Goal: Submit feedback/report problem

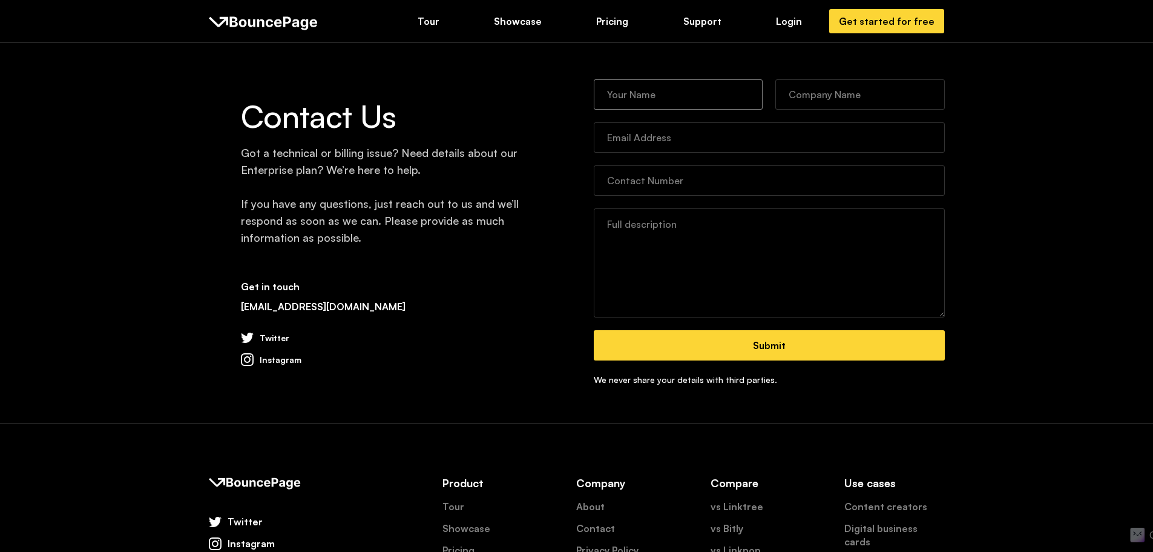
click at [687, 84] on input "Contact Form" at bounding box center [679, 94] width 170 height 30
click at [678, 90] on input "Contact Form" at bounding box center [679, 94] width 170 height 30
type input "Nestor McKinney"
type input "Cambia Digital"
type input "nestor@cambiadigital.com"
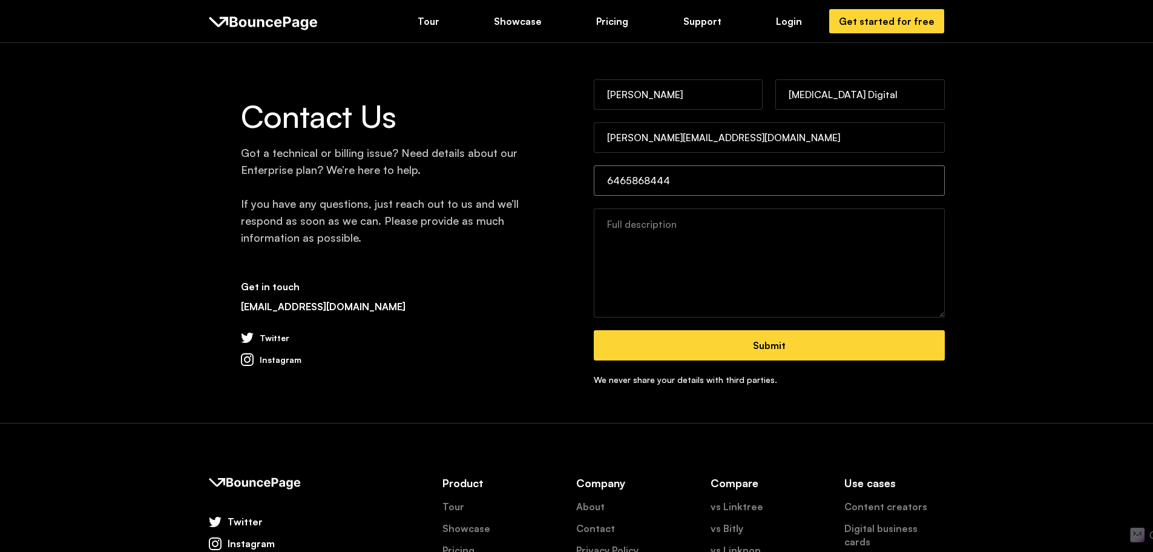
type input "6465868444"
click at [738, 279] on textarea "Contact Form" at bounding box center [769, 262] width 351 height 109
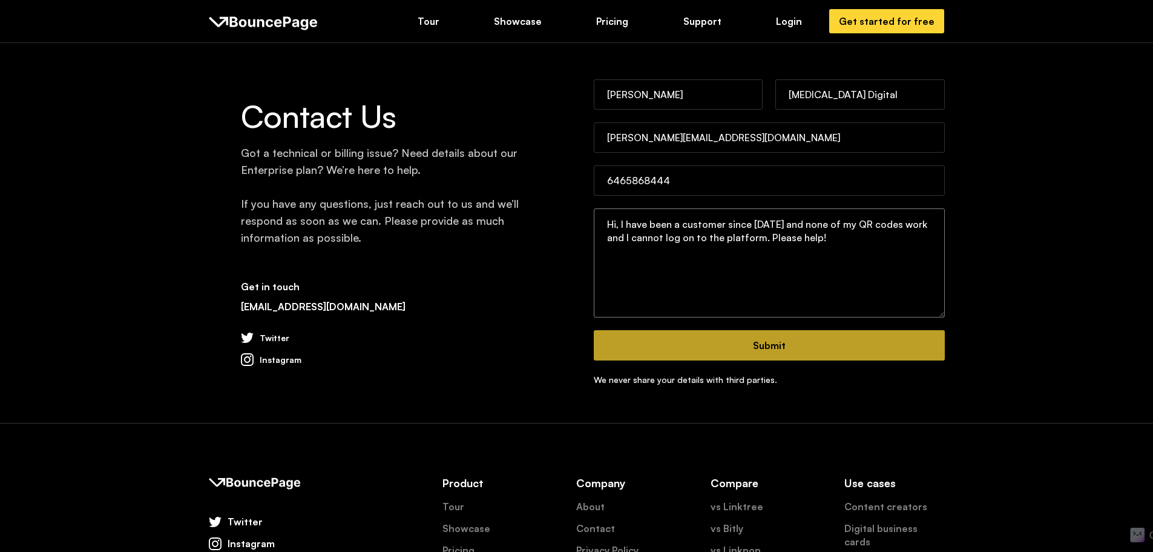
type textarea "Hi, I have been a customer since 2023 and none of my QR codes work and I cannot…"
click at [925, 351] on input "Submit" at bounding box center [769, 345] width 351 height 30
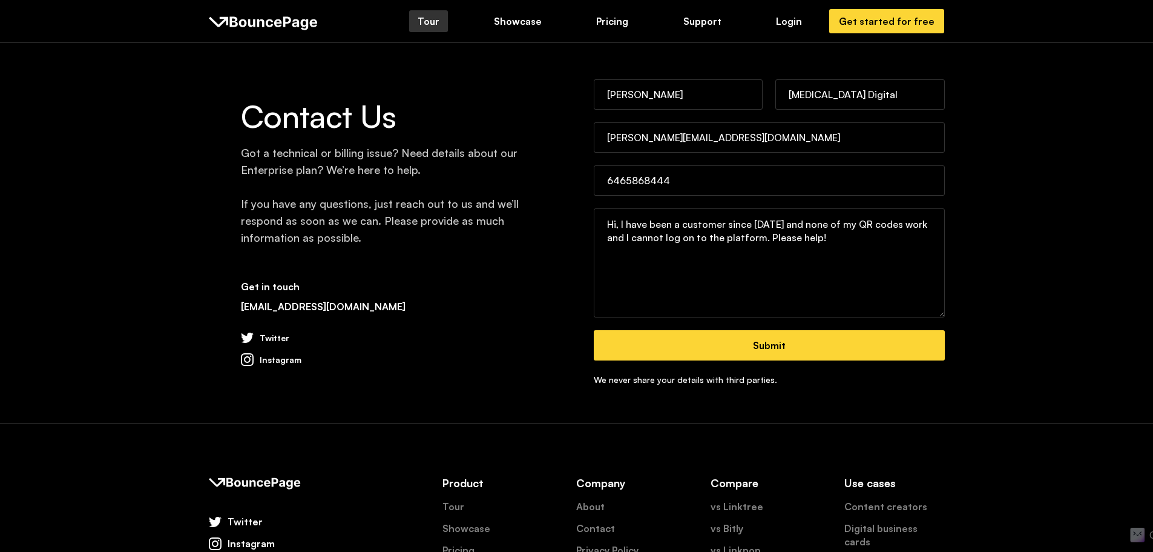
click at [429, 23] on div "Tour" at bounding box center [429, 21] width 22 height 13
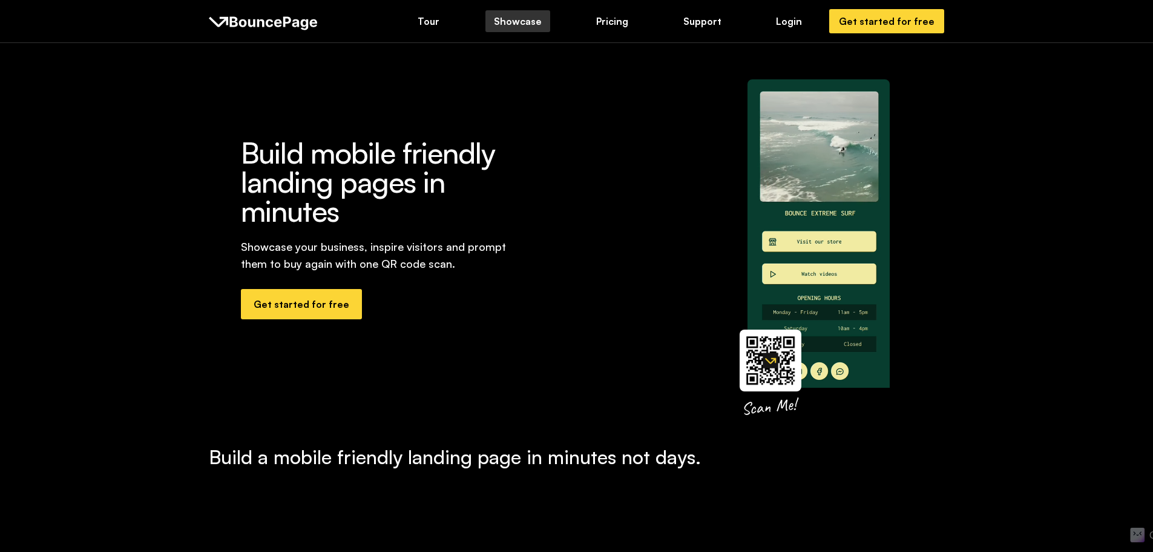
click at [514, 22] on div "Showcase" at bounding box center [518, 21] width 48 height 13
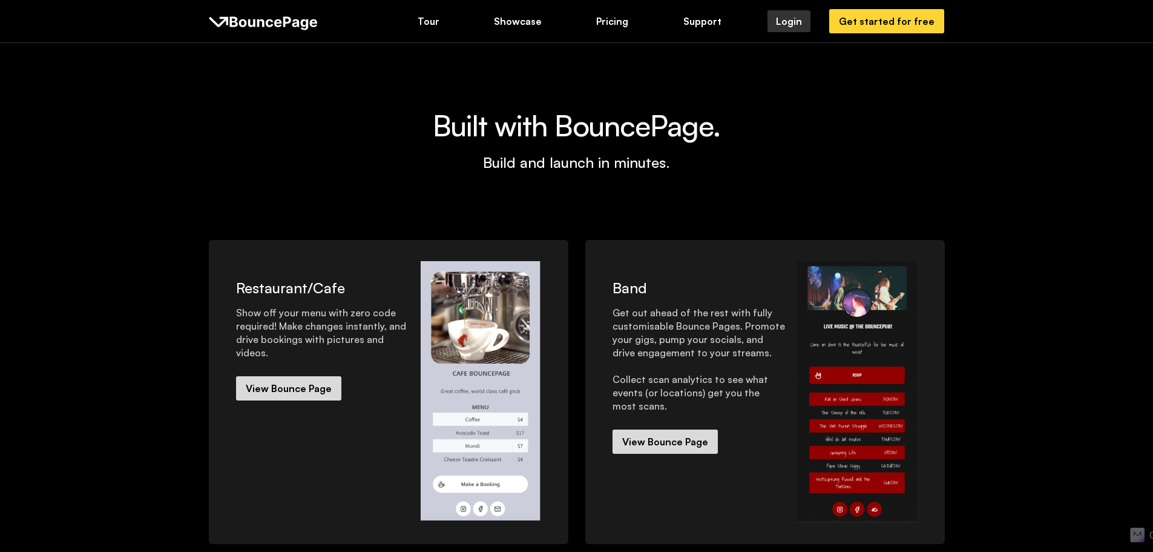
click at [801, 22] on div "Login" at bounding box center [789, 21] width 26 height 13
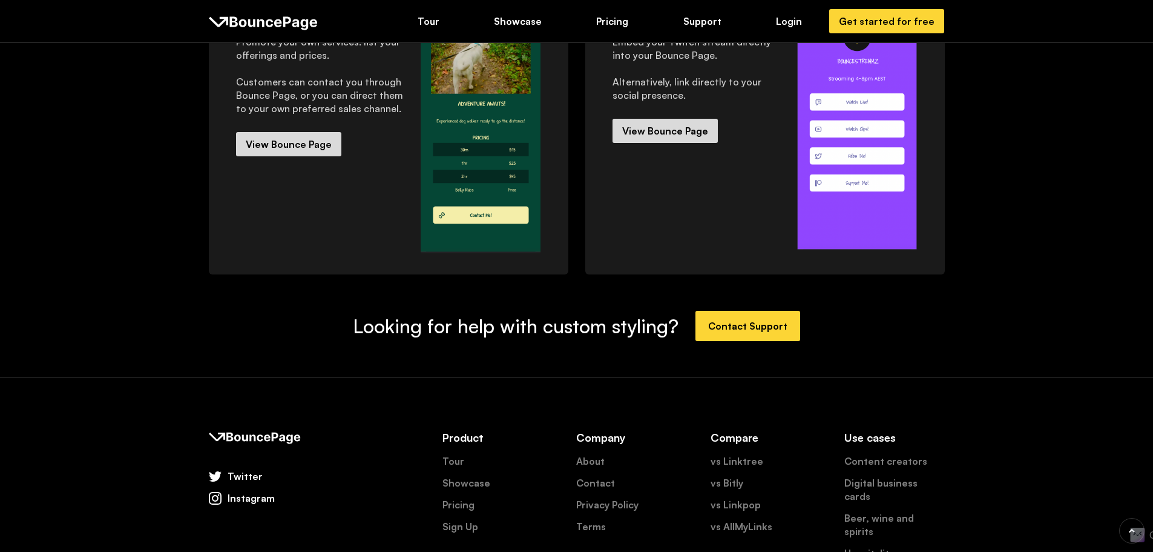
scroll to position [662, 0]
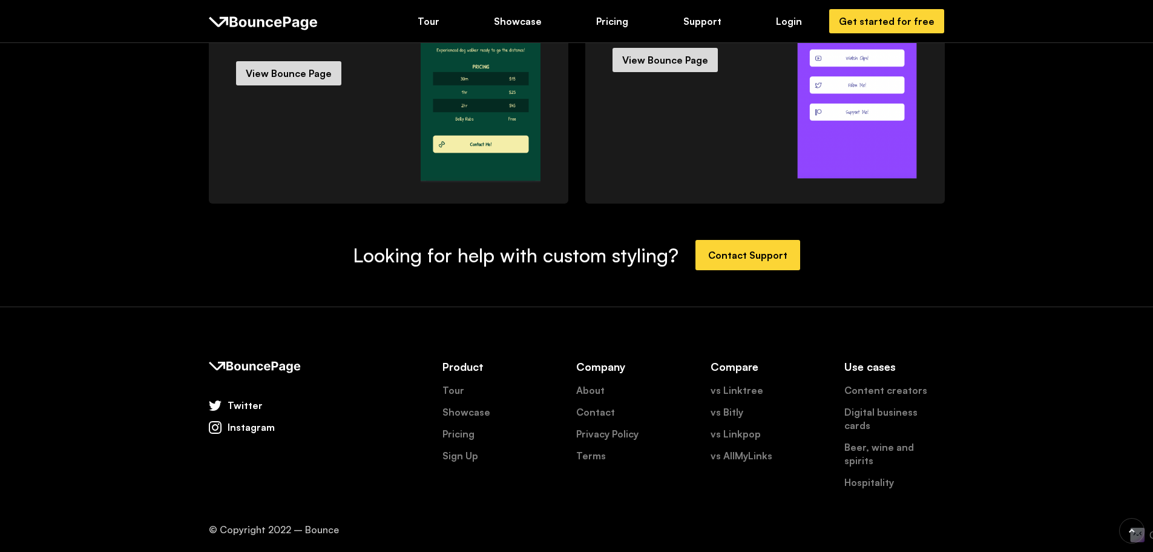
click at [265, 429] on div "Instagram" at bounding box center [251, 426] width 47 height 13
click at [241, 412] on div "Twitter Instagram" at bounding box center [309, 415] width 200 height 35
click at [241, 406] on div "Twitter" at bounding box center [245, 404] width 35 height 13
click at [590, 387] on link "About" at bounding box center [590, 389] width 28 height 13
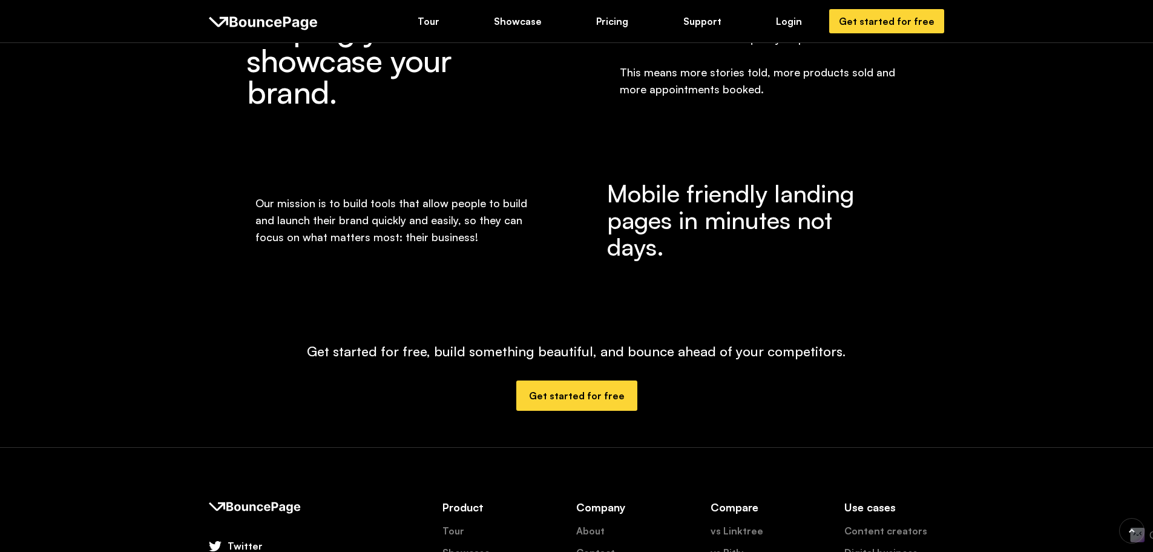
scroll to position [498, 0]
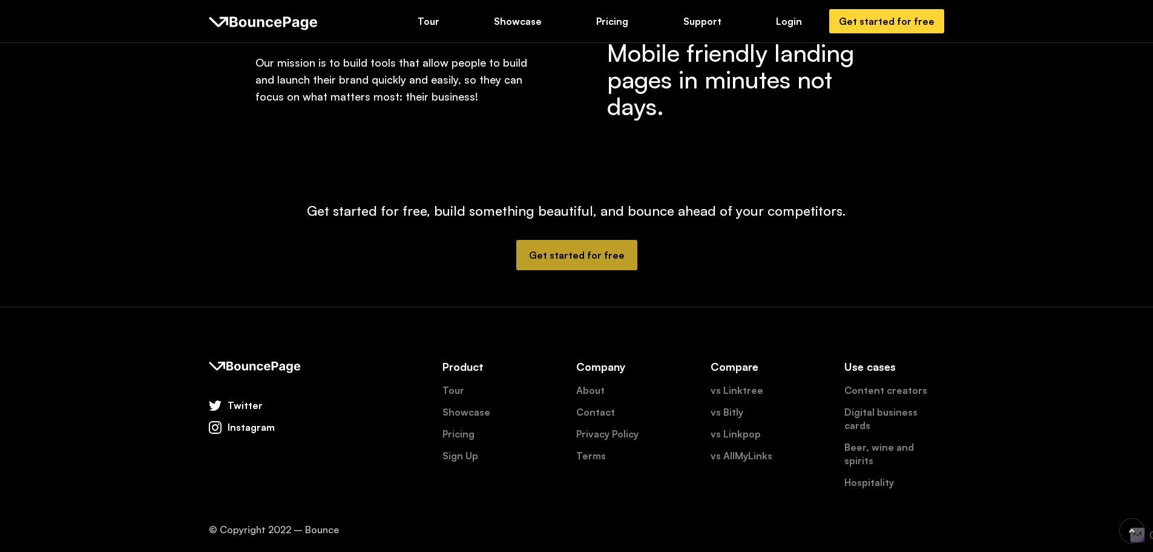
click at [575, 249] on div "Get started for free" at bounding box center [577, 254] width 96 height 13
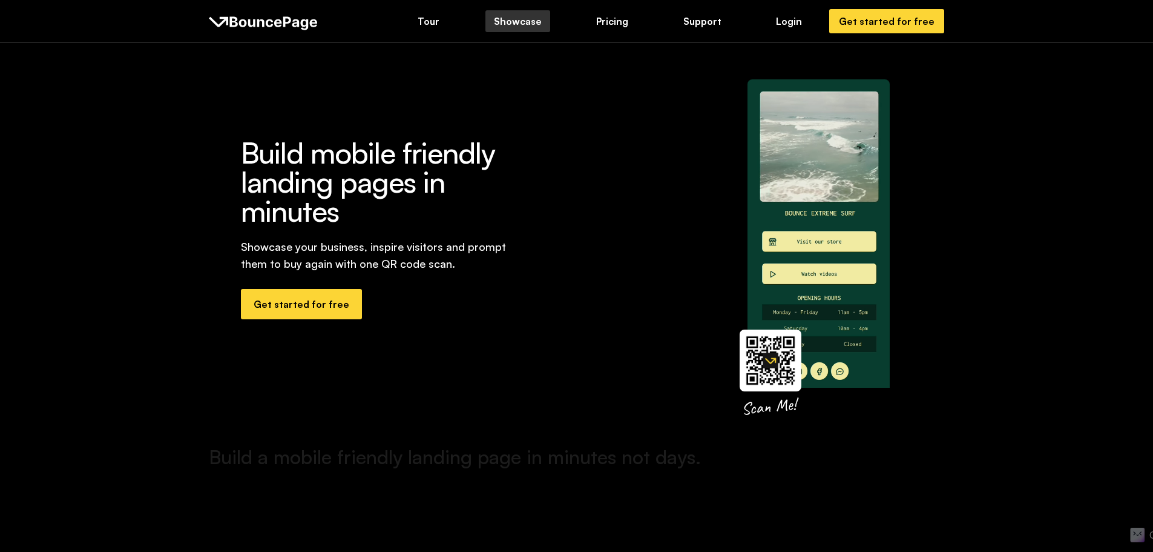
click at [518, 14] on link "Showcase" at bounding box center [518, 21] width 65 height 22
